Goal: Task Accomplishment & Management: Manage account settings

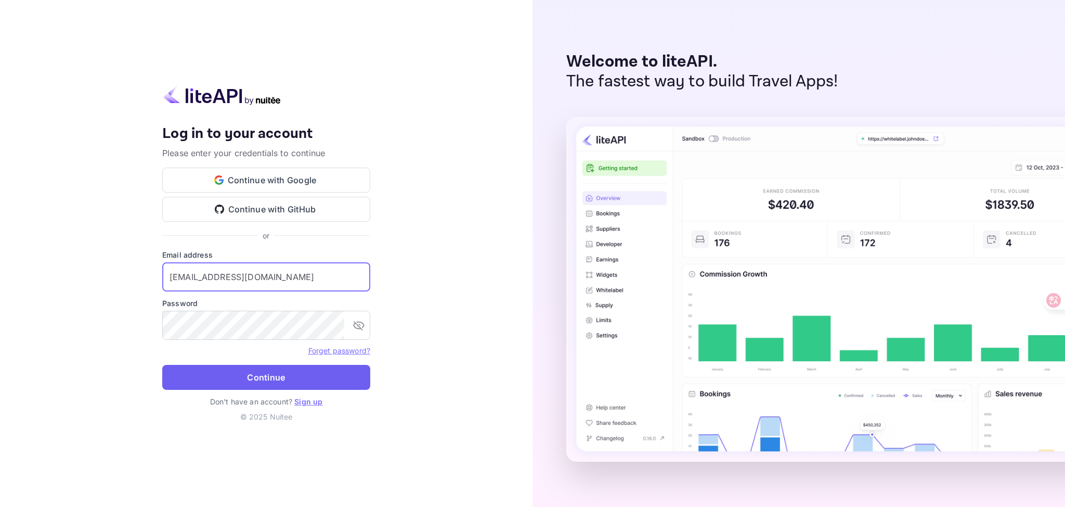
click at [244, 375] on button "Continue" at bounding box center [266, 377] width 208 height 25
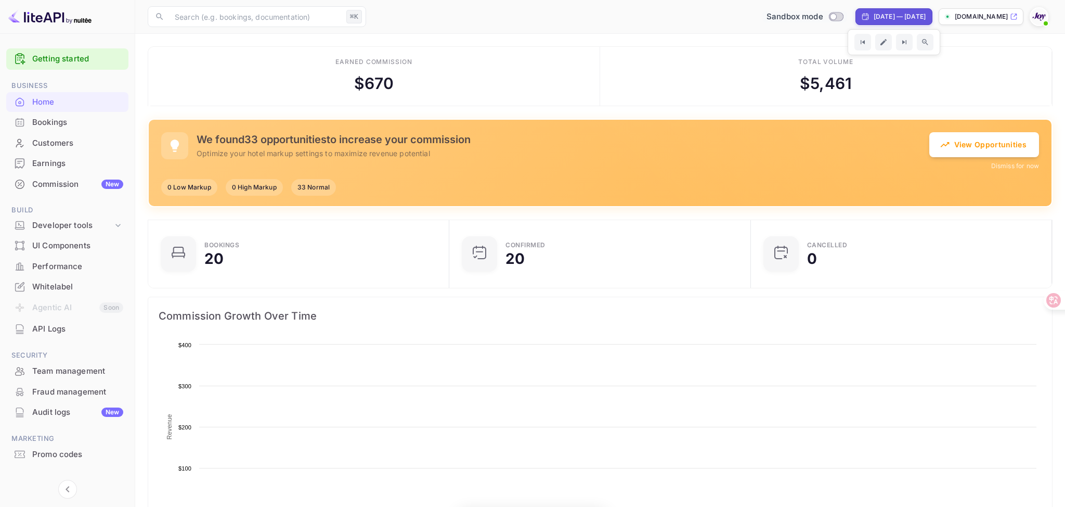
scroll to position [169, 295]
click at [823, 17] on input "Switch to Production mode" at bounding box center [833, 16] width 21 height 7
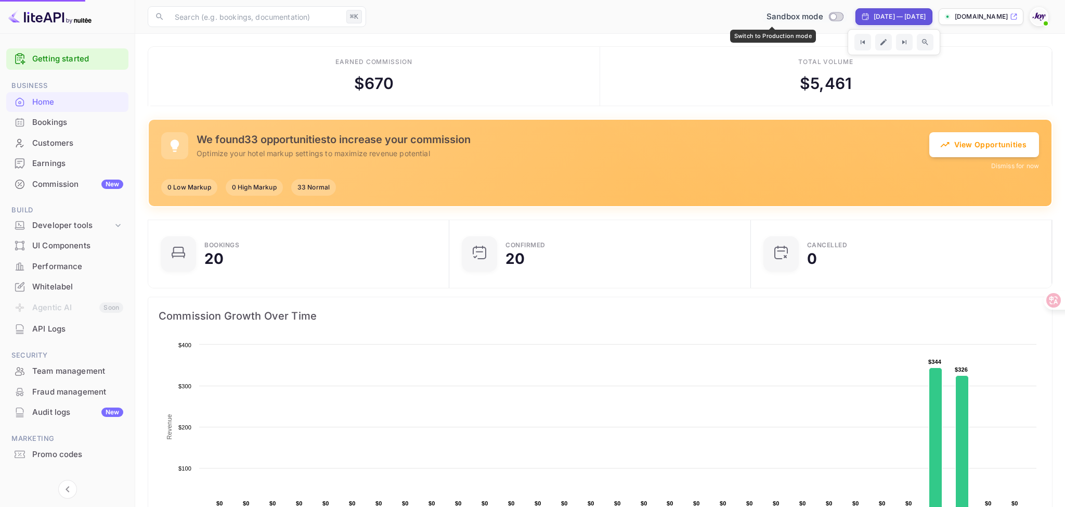
checkbox input "true"
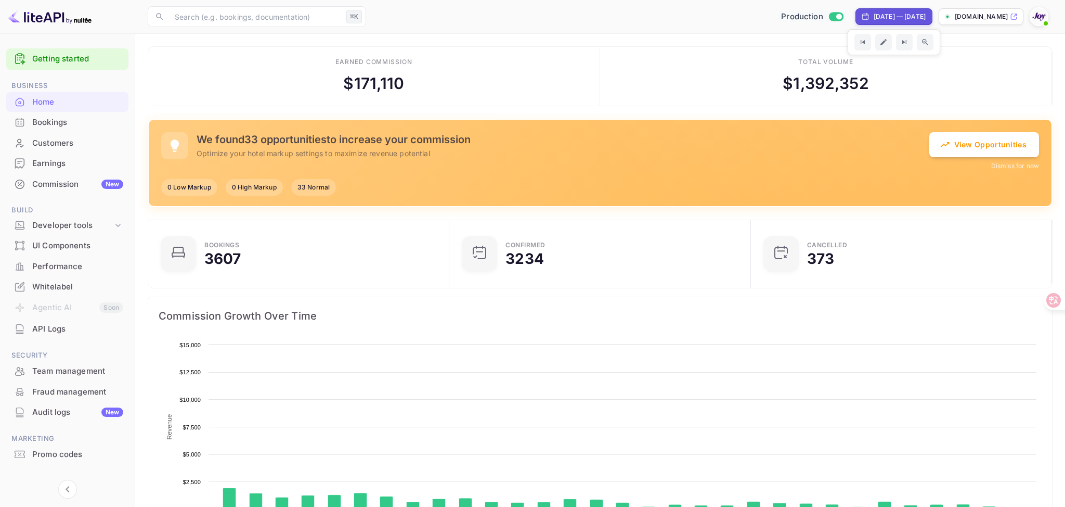
click at [874, 19] on div "[DATE] — [DATE]" at bounding box center [900, 16] width 52 height 9
select select "8"
select select "2025"
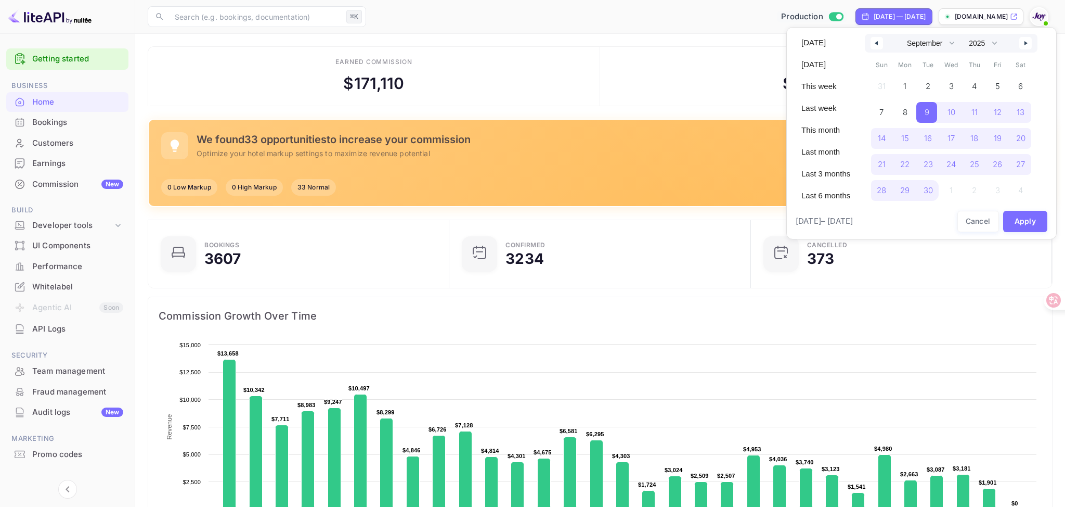
click at [1023, 46] on button "button" at bounding box center [1025, 43] width 12 height 12
select select "9"
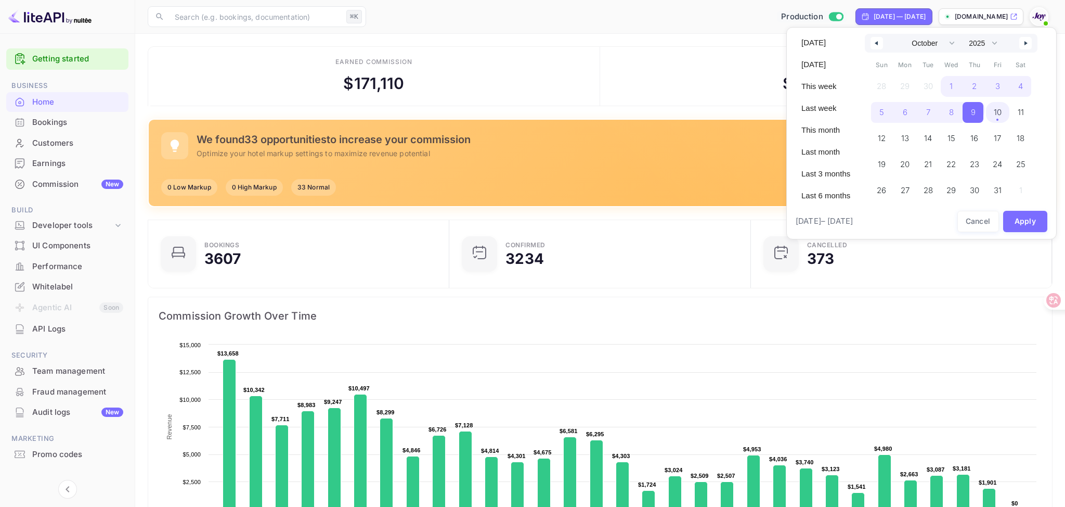
click at [995, 107] on span "10" at bounding box center [998, 112] width 8 height 19
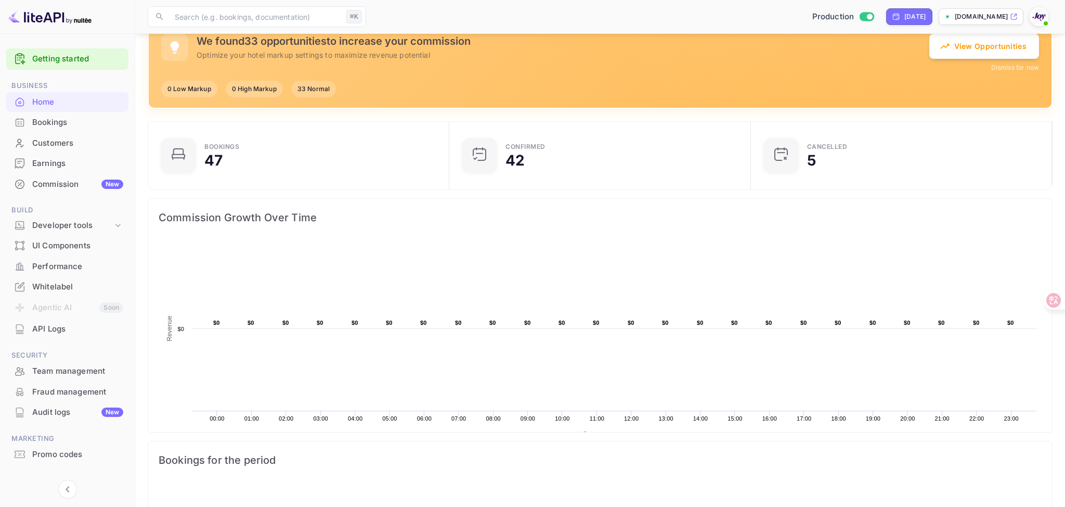
scroll to position [122, 0]
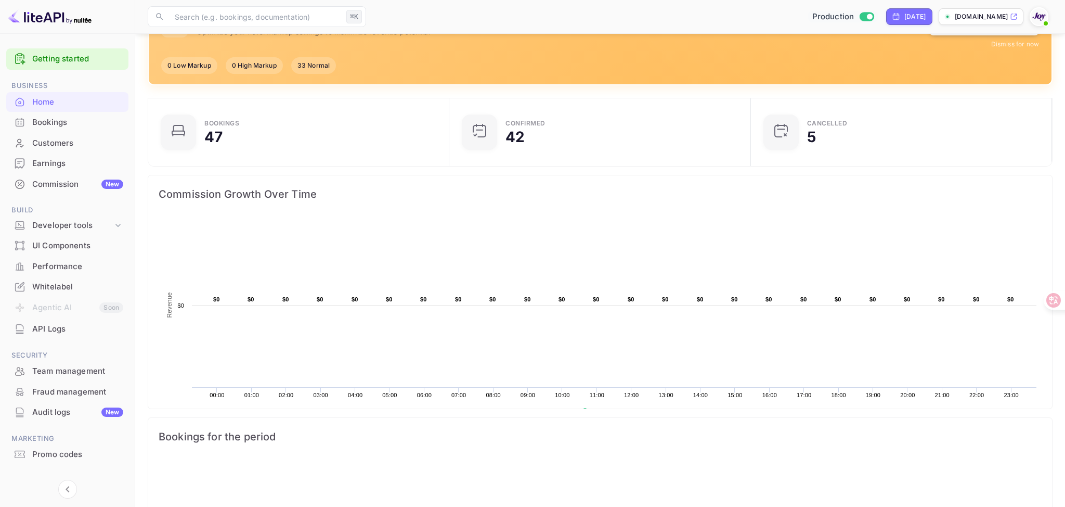
click at [87, 121] on div "Bookings" at bounding box center [77, 122] width 91 height 12
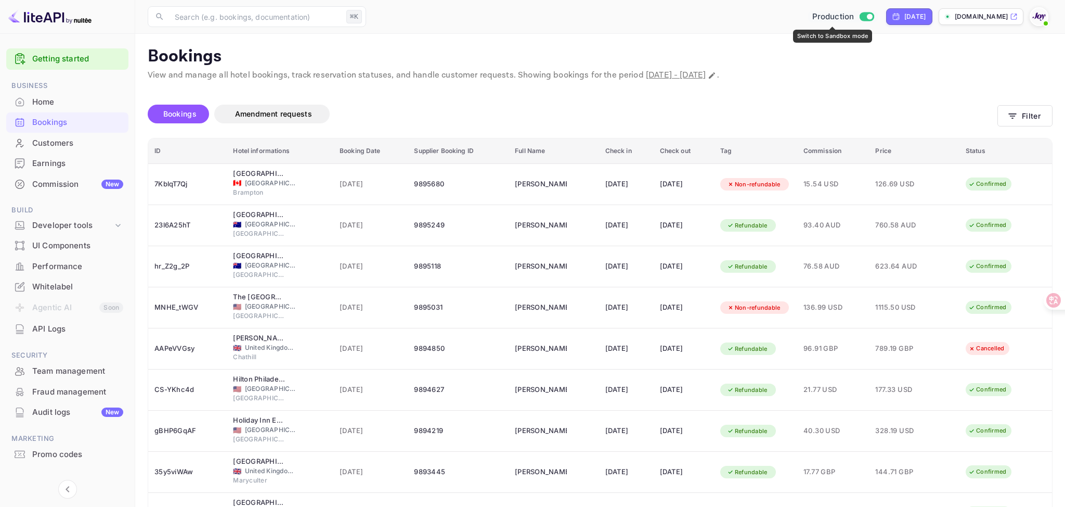
click at [860, 16] on input "Switch to Sandbox mode" at bounding box center [870, 16] width 21 height 7
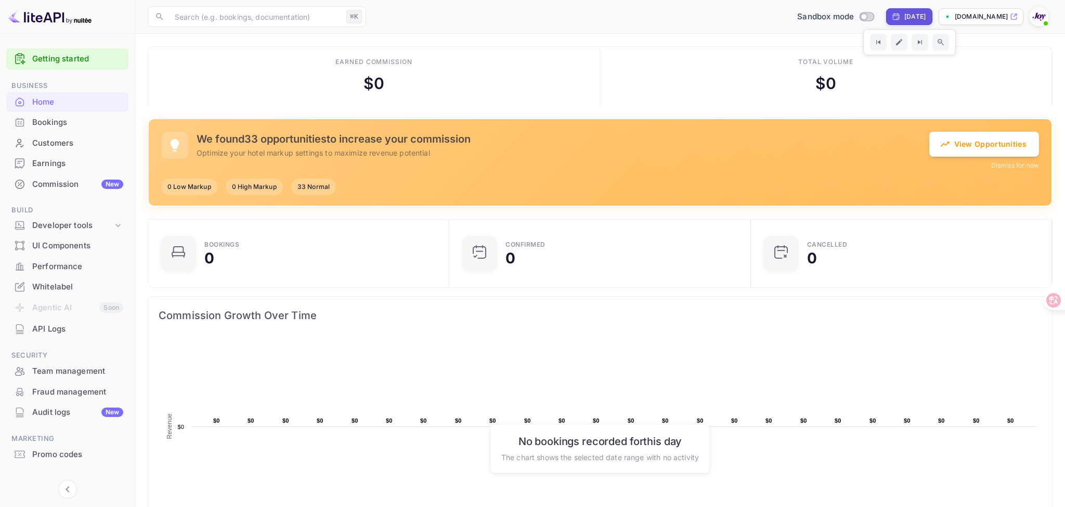
click at [898, 25] on div "Sandbox mode [DATE] [DOMAIN_NAME]" at bounding box center [711, 16] width 682 height 19
click at [899, 21] on div "[DATE]" at bounding box center [909, 16] width 46 height 17
select select "9"
select select "2025"
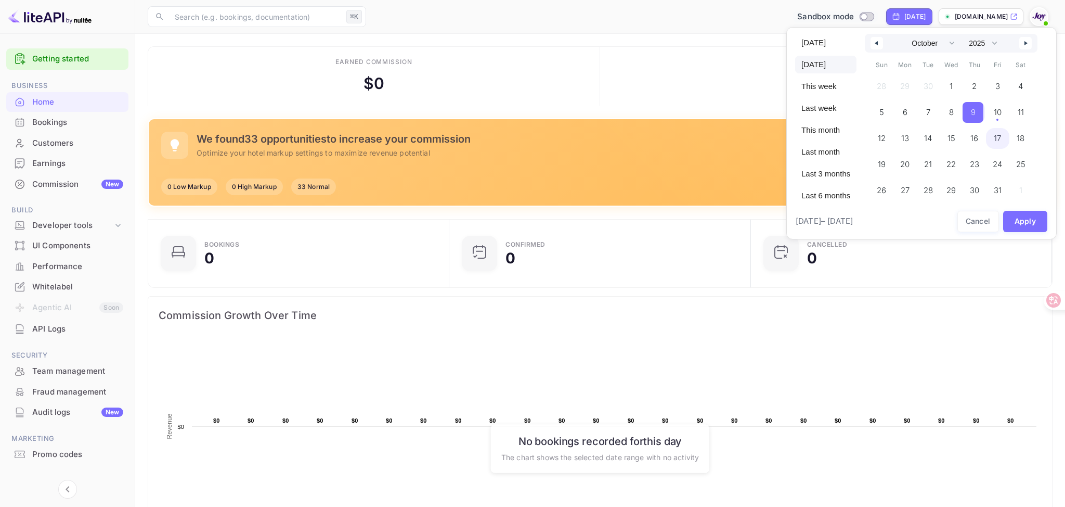
click at [998, 118] on span "10" at bounding box center [998, 112] width 8 height 19
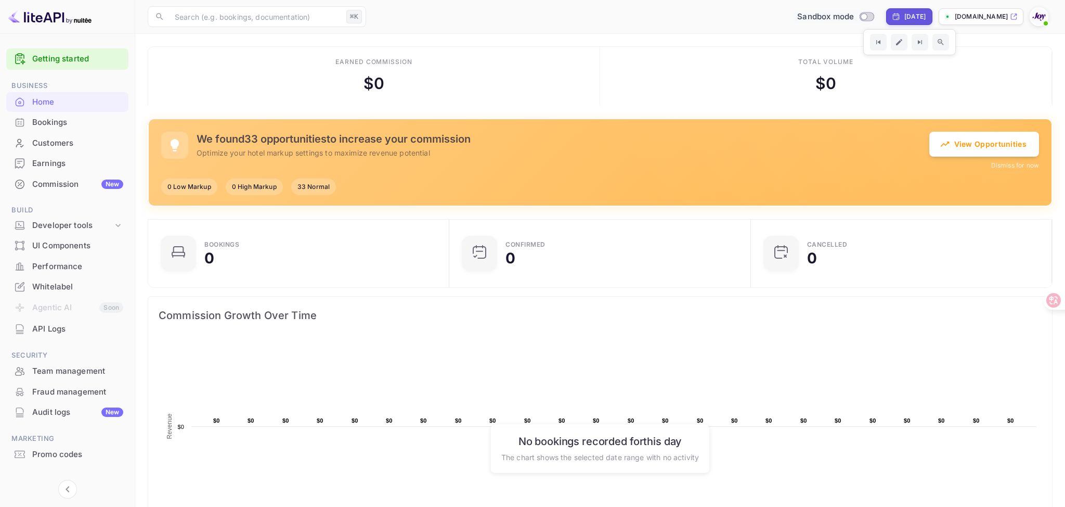
click at [904, 17] on div "[DATE]" at bounding box center [914, 16] width 21 height 9
select select "9"
select select "2025"
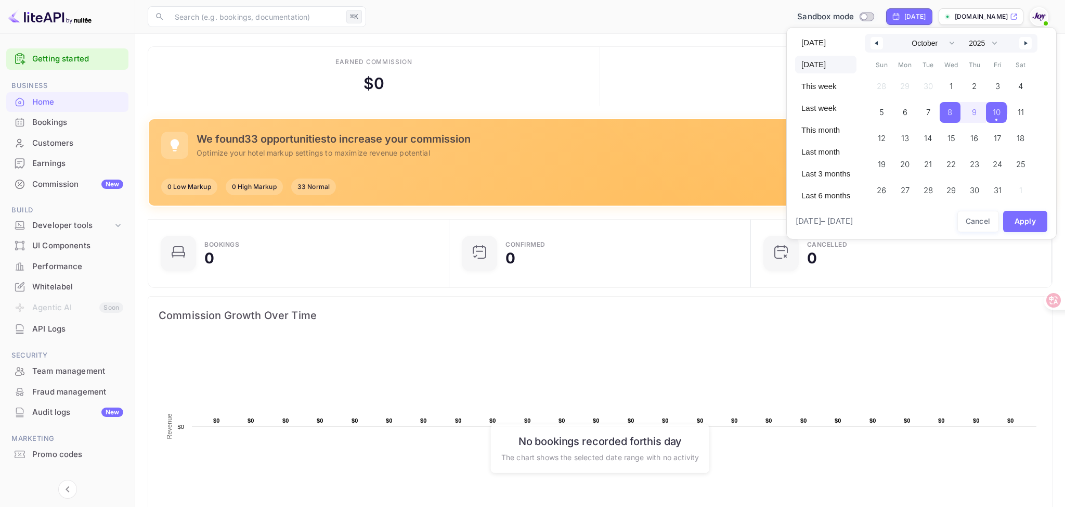
drag, startPoint x: 952, startPoint y: 109, endPoint x: 996, endPoint y: 112, distance: 44.3
click at [996, 112] on div "28 29 30 1 2 3 4 5 6 7 8 9 10 11 12 13 14 15 16 17 18 19 20 21 22 23 24 25 26 2…" at bounding box center [951, 135] width 162 height 125
click at [996, 112] on span "10" at bounding box center [997, 112] width 8 height 19
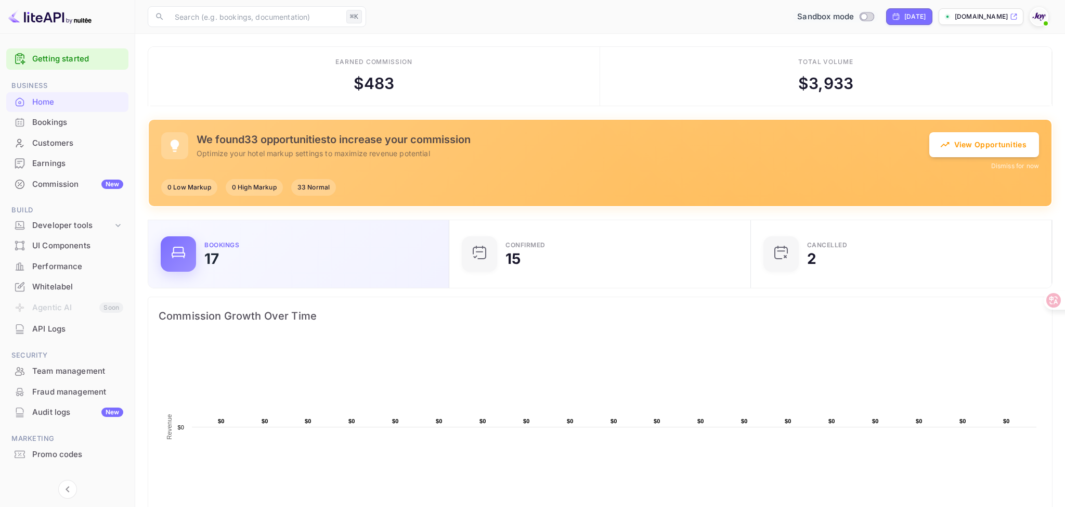
scroll to position [16, 0]
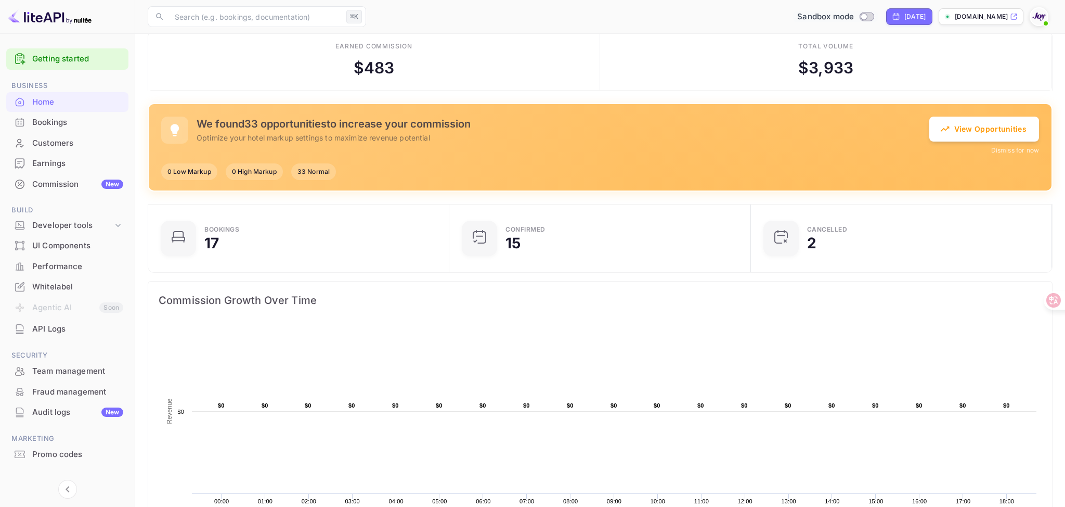
click at [67, 118] on div "Bookings" at bounding box center [77, 122] width 91 height 12
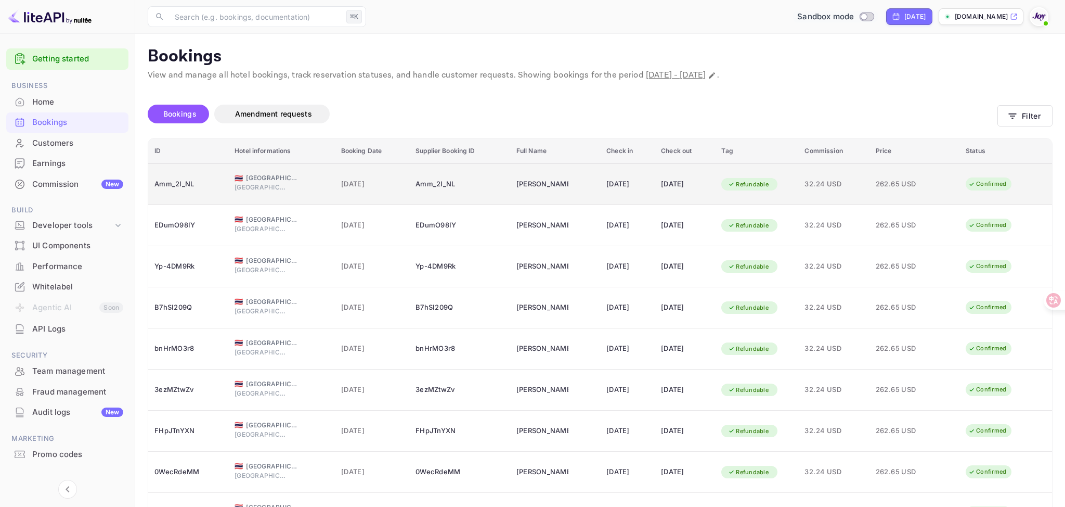
click at [383, 197] on td "[DATE]" at bounding box center [372, 184] width 74 height 42
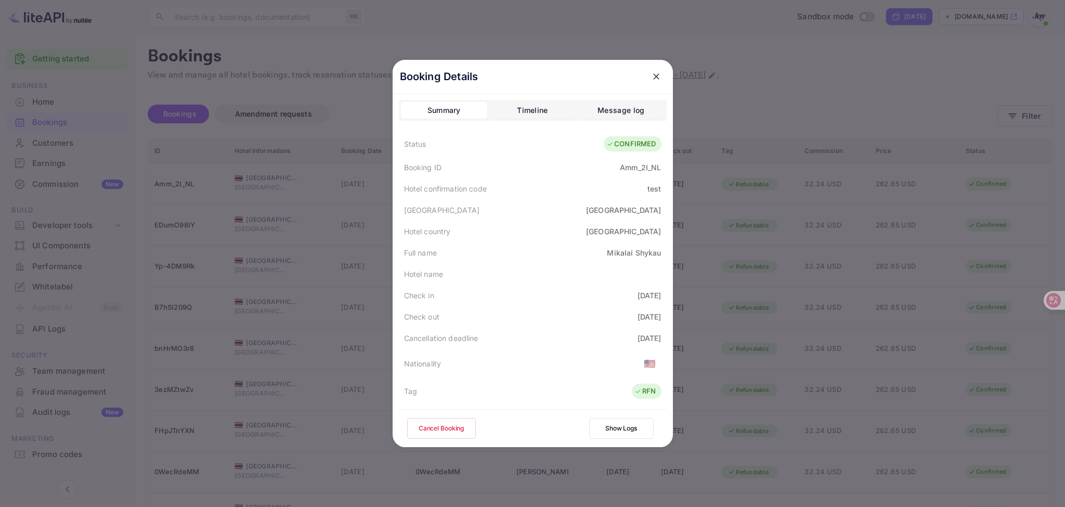
click at [655, 79] on icon "close" at bounding box center [656, 76] width 10 height 10
